Goal: Task Accomplishment & Management: Use online tool/utility

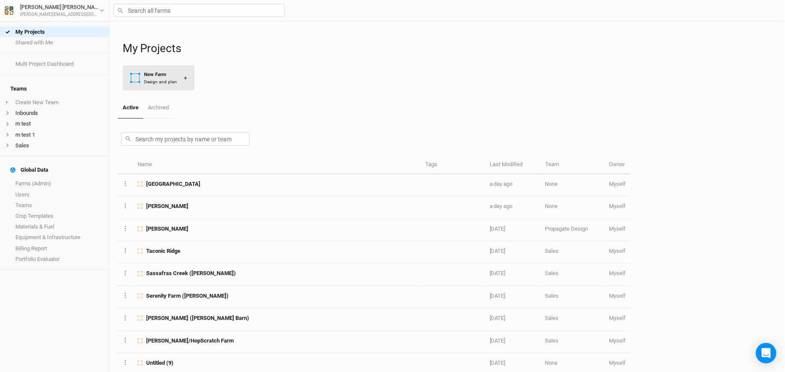
click at [165, 85] on button "New Farm Design and plan +" at bounding box center [159, 77] width 72 height 25
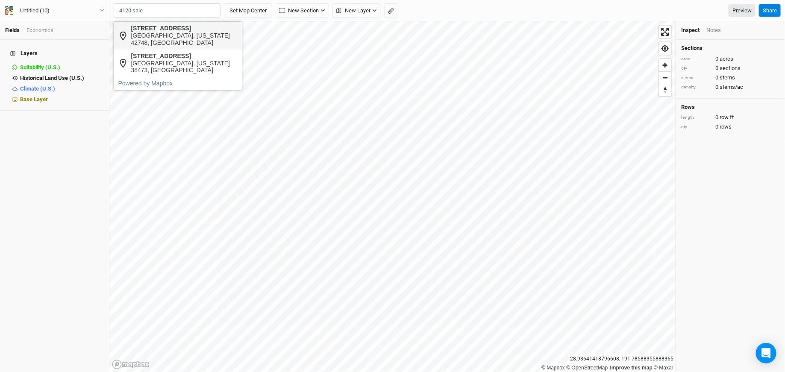
click at [182, 38] on div "[GEOGRAPHIC_DATA], [US_STATE] 42748, [GEOGRAPHIC_DATA]" at bounding box center [184, 39] width 106 height 15
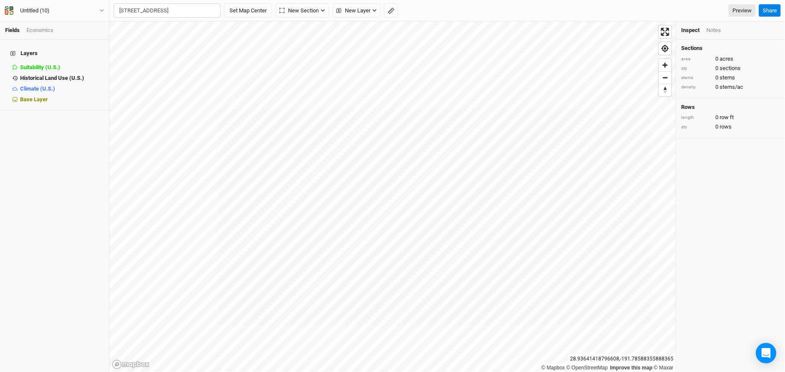
type input "[STREET_ADDRESS][US_STATE]"
click at [259, 7] on button "Set Map Center" at bounding box center [248, 10] width 48 height 15
click at [50, 12] on div "Untitled (10)" at bounding box center [34, 10] width 29 height 9
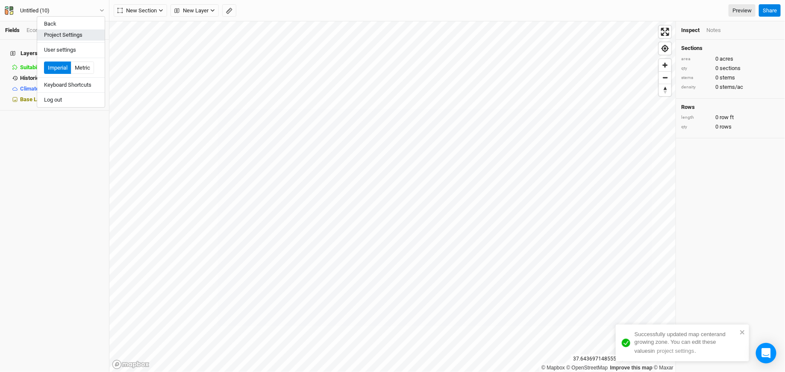
click at [59, 34] on button "Project Settings" at bounding box center [70, 34] width 67 height 11
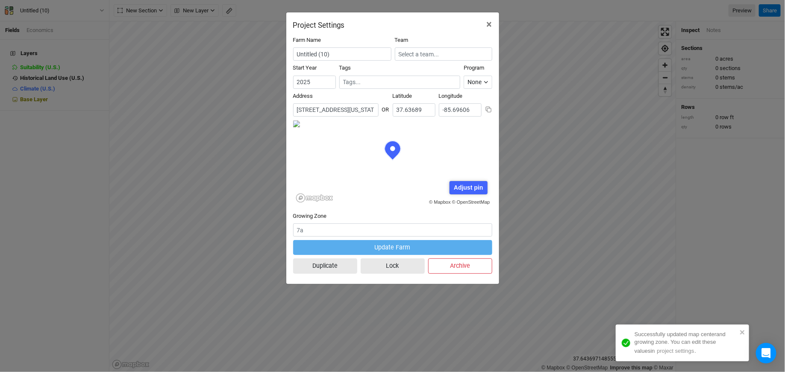
scroll to position [43, 100]
click at [346, 53] on input "Untitled (10)" at bounding box center [342, 53] width 98 height 13
drag, startPoint x: 346, startPoint y: 53, endPoint x: 256, endPoint y: 53, distance: 90.5
click at [256, 53] on div "Project Settings × Farm Name Untitled (10) Team Start Year [DATE] Tags Program …" at bounding box center [392, 186] width 785 height 372
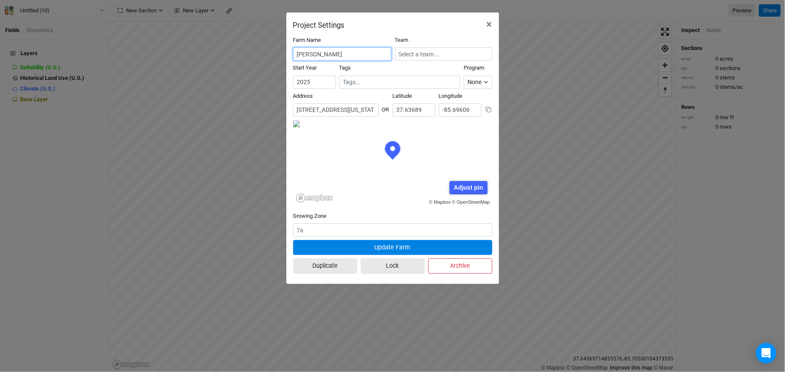
type input "[PERSON_NAME]"
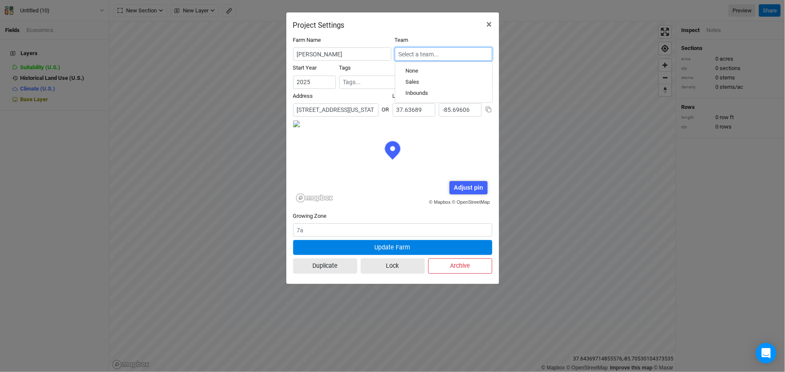
click at [424, 49] on input "text" at bounding box center [443, 53] width 97 height 13
click at [414, 92] on div "Inbounds" at bounding box center [416, 94] width 23 height 8
type input "Inbounds"
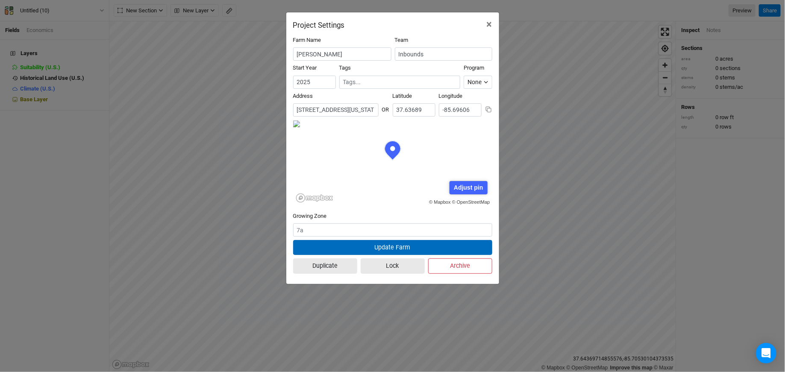
click at [380, 243] on button "Update Farm" at bounding box center [392, 247] width 199 height 15
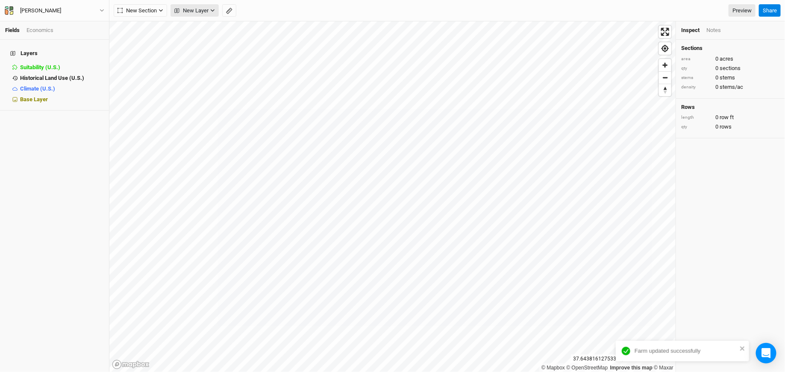
click at [185, 9] on span "New Layer" at bounding box center [191, 10] width 34 height 9
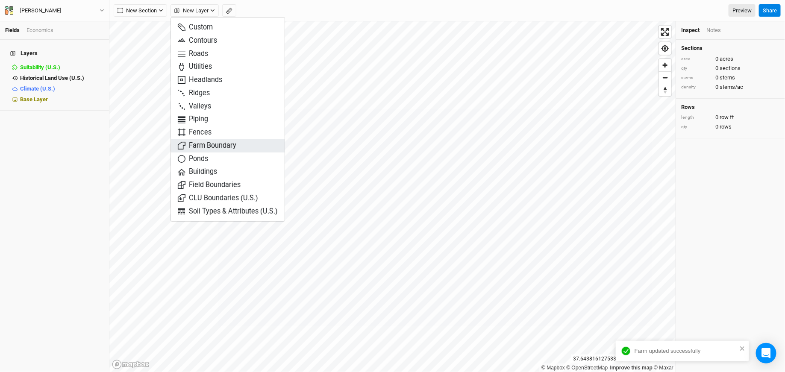
click at [219, 140] on button "Farm Boundary" at bounding box center [228, 145] width 114 height 13
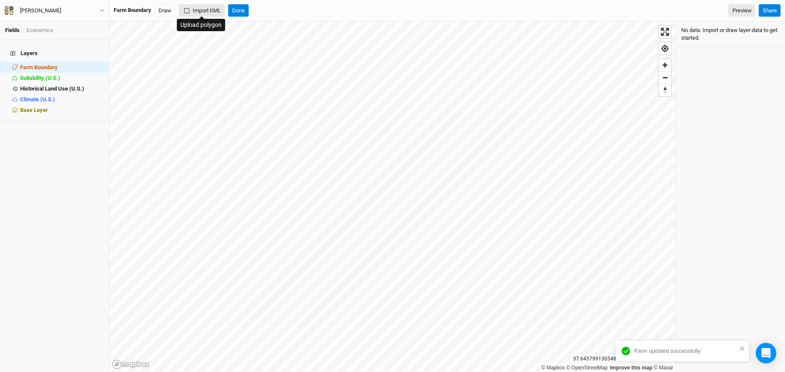
click at [203, 11] on button "Import KML" at bounding box center [202, 10] width 46 height 13
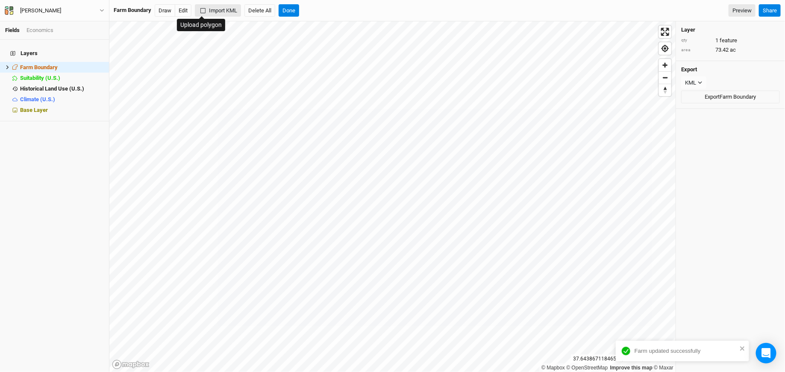
click at [225, 9] on button "Import KML" at bounding box center [218, 10] width 46 height 13
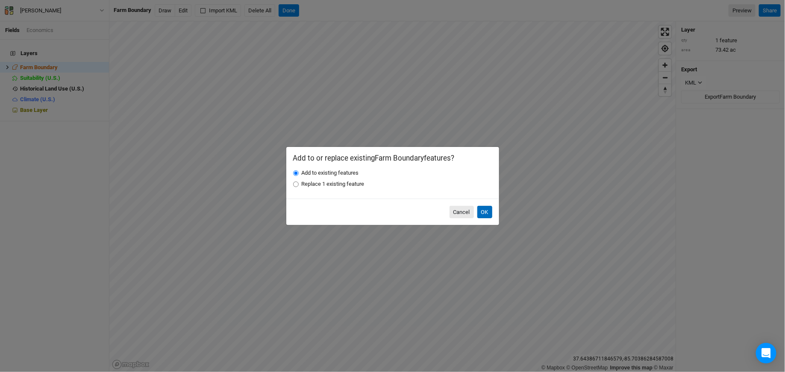
click at [487, 214] on button "OK" at bounding box center [484, 212] width 15 height 13
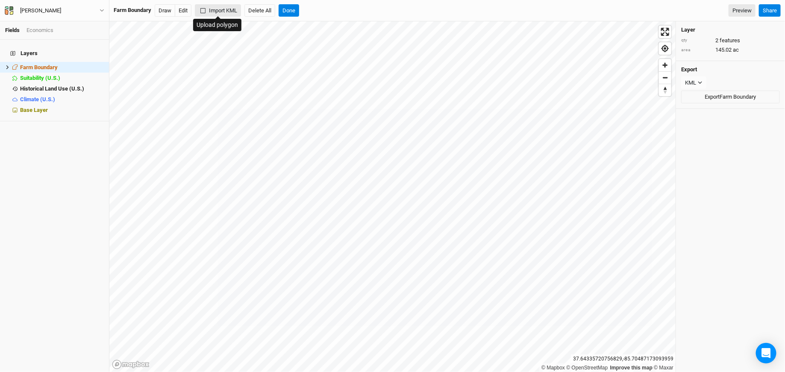
click at [211, 14] on button "Import KML" at bounding box center [218, 10] width 46 height 13
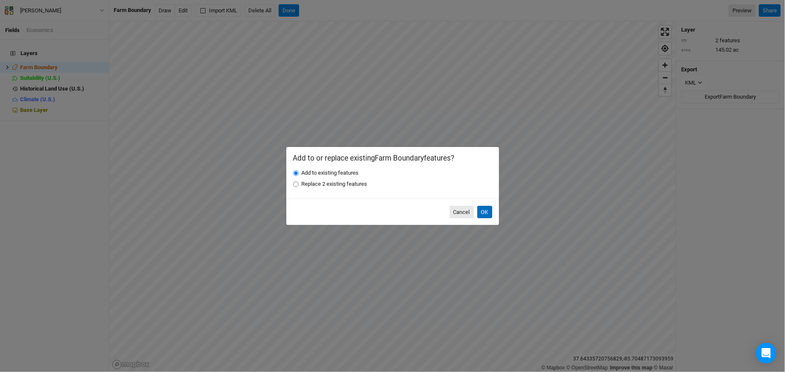
click at [488, 213] on button "OK" at bounding box center [484, 212] width 15 height 13
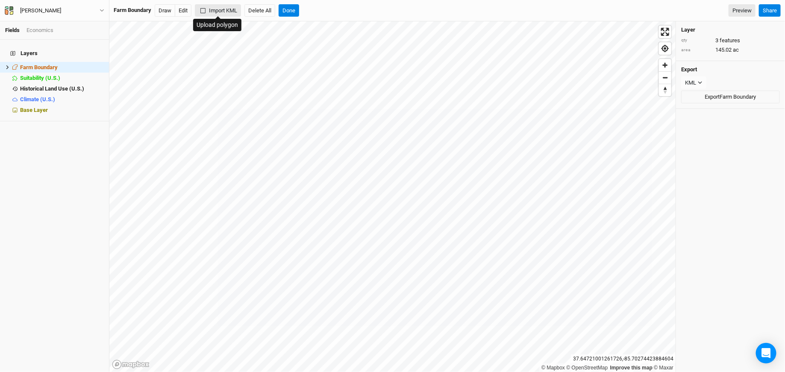
click at [225, 9] on button "Import KML" at bounding box center [218, 10] width 46 height 13
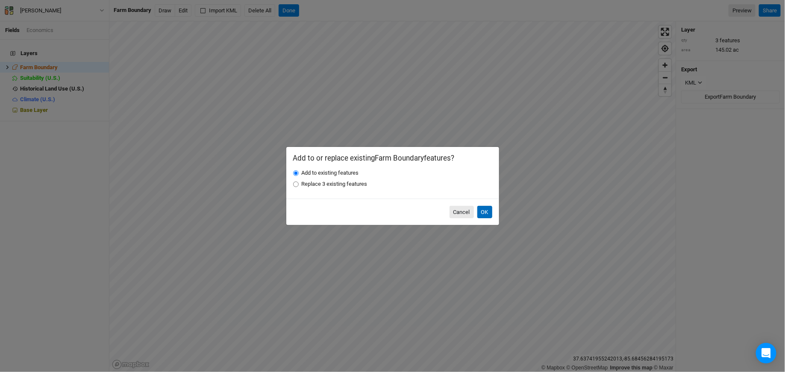
click at [485, 214] on button "OK" at bounding box center [484, 212] width 15 height 13
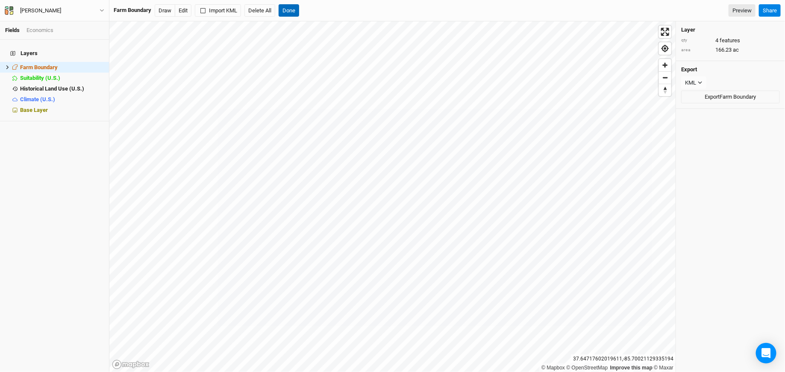
click at [292, 13] on button "Done" at bounding box center [288, 10] width 20 height 13
